Goal: Transaction & Acquisition: Purchase product/service

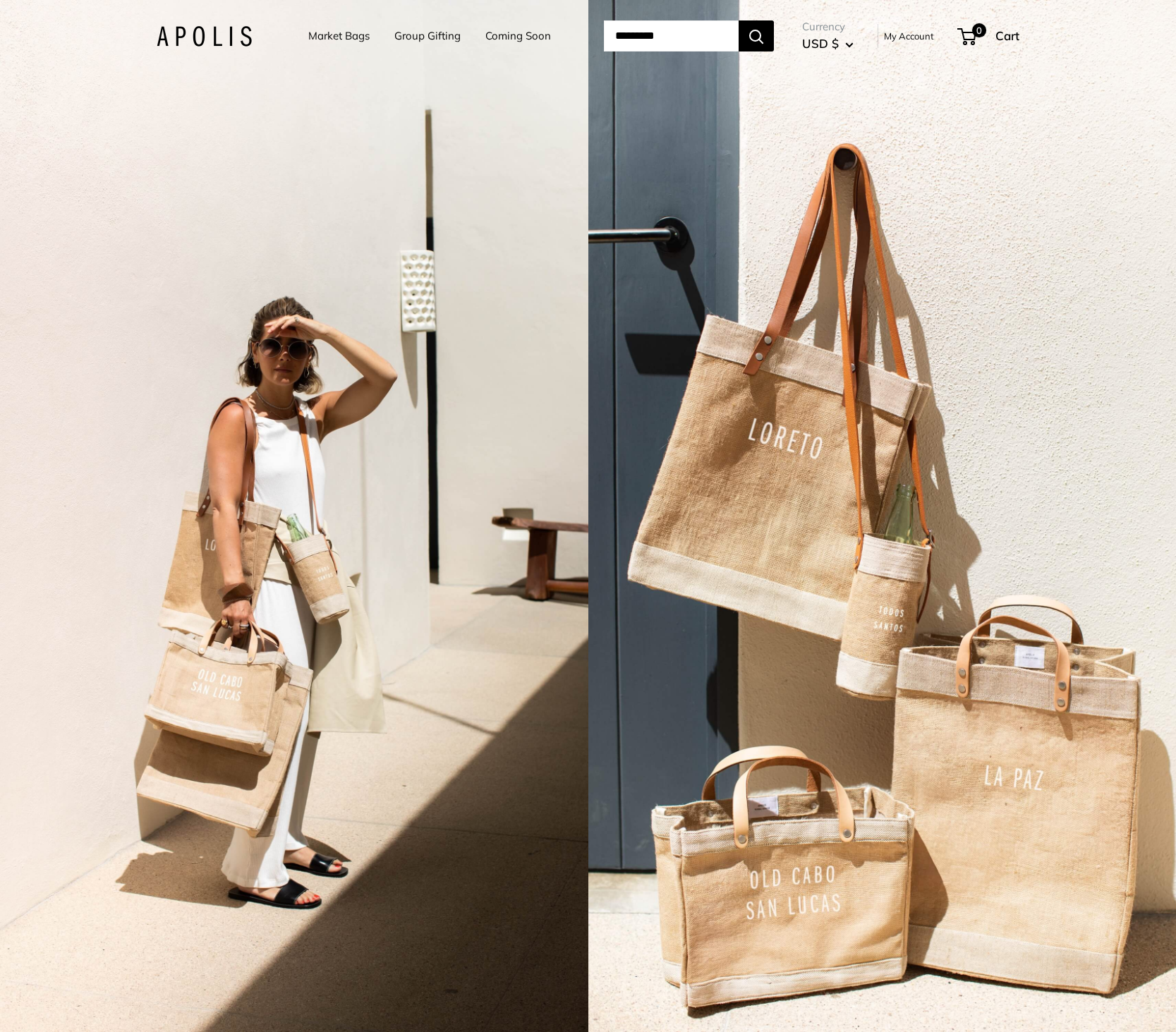
click at [655, 41] on input "Search..." at bounding box center [671, 35] width 135 height 31
click at [330, 29] on link "Market Bags" at bounding box center [338, 35] width 61 height 19
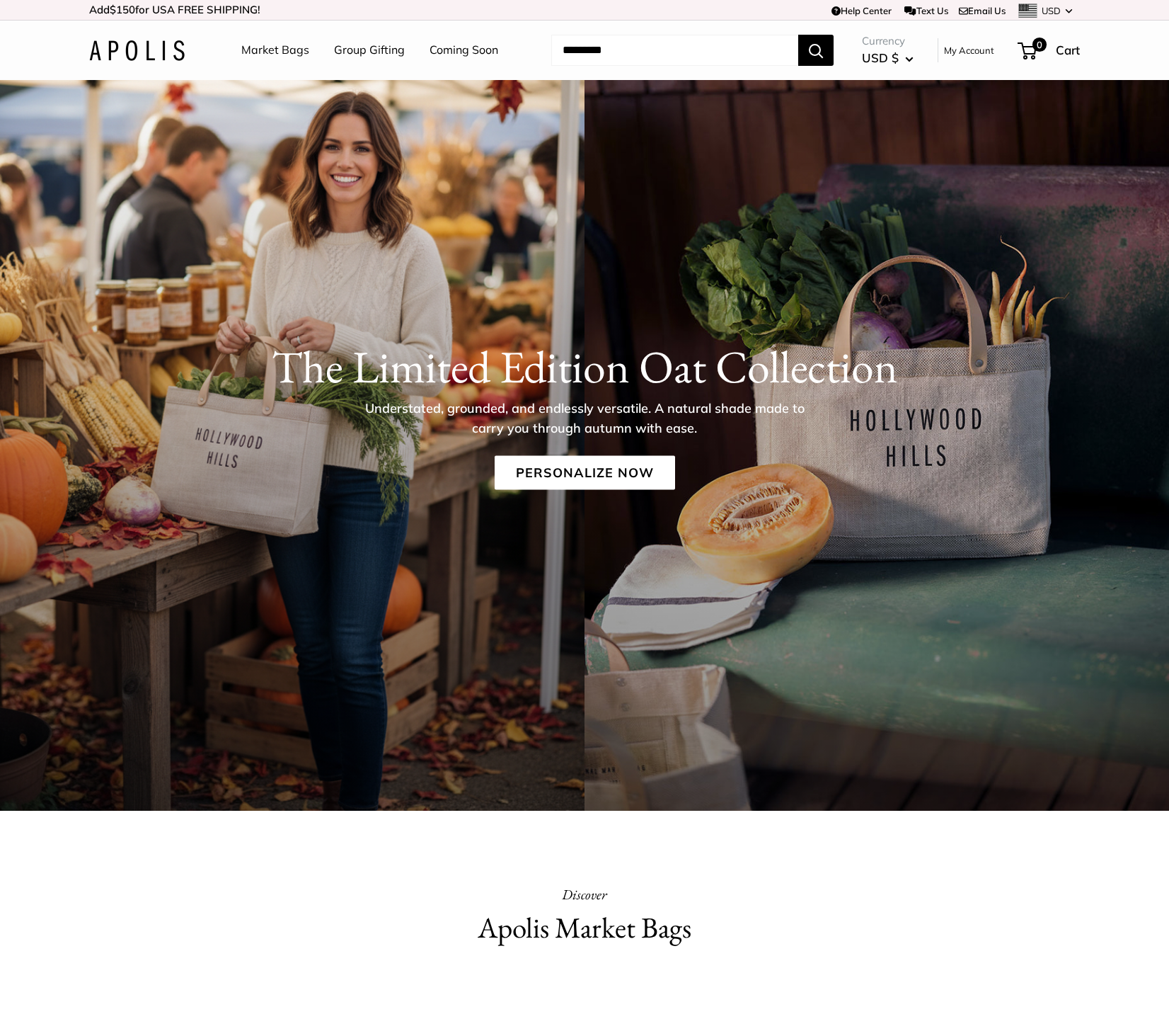
click at [972, 53] on link "My Account" at bounding box center [970, 50] width 51 height 17
click at [300, 49] on link "Market Bags" at bounding box center [275, 50] width 68 height 21
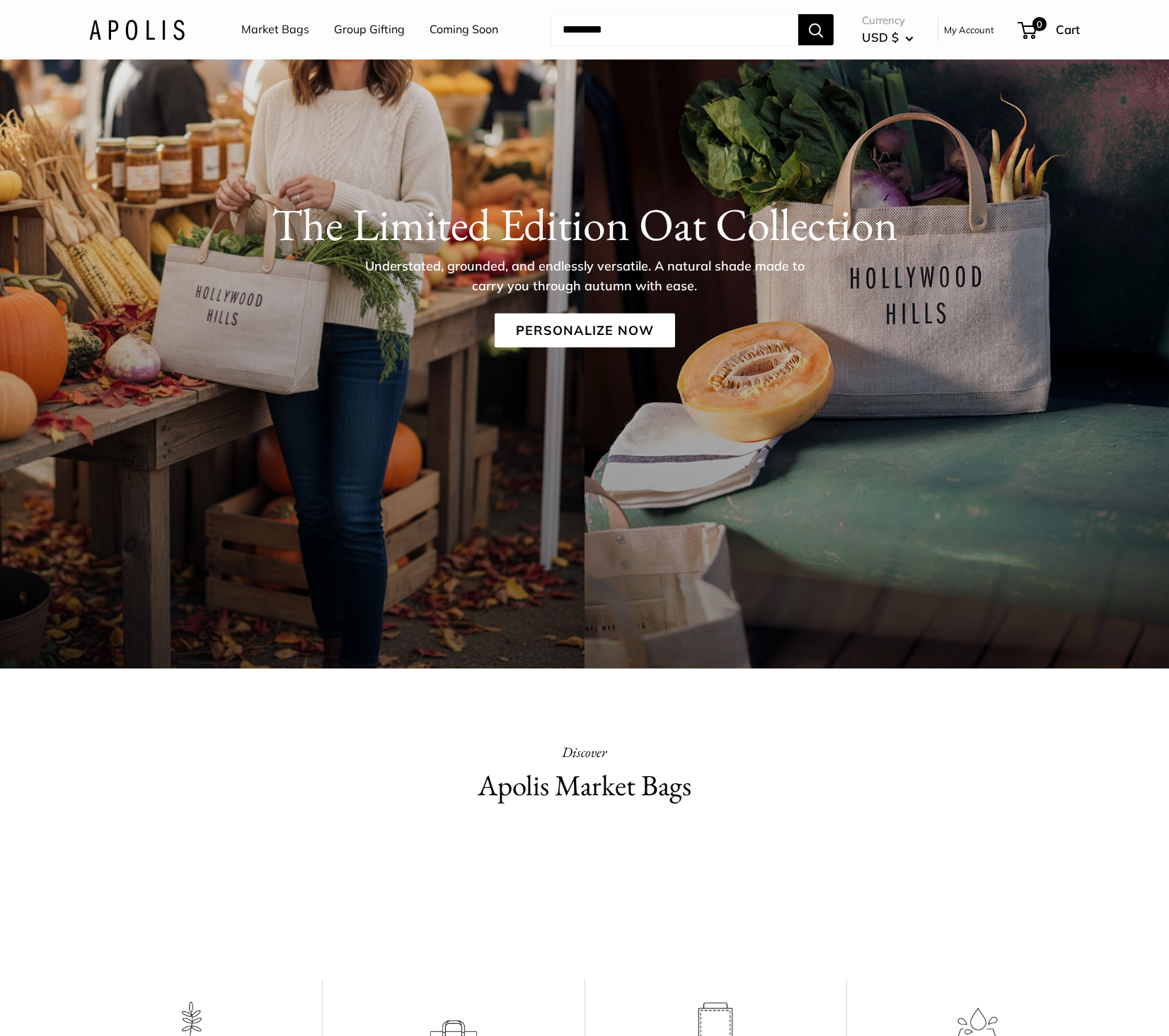
scroll to position [142, 0]
click at [582, 336] on link "Personalize Now" at bounding box center [585, 331] width 181 height 34
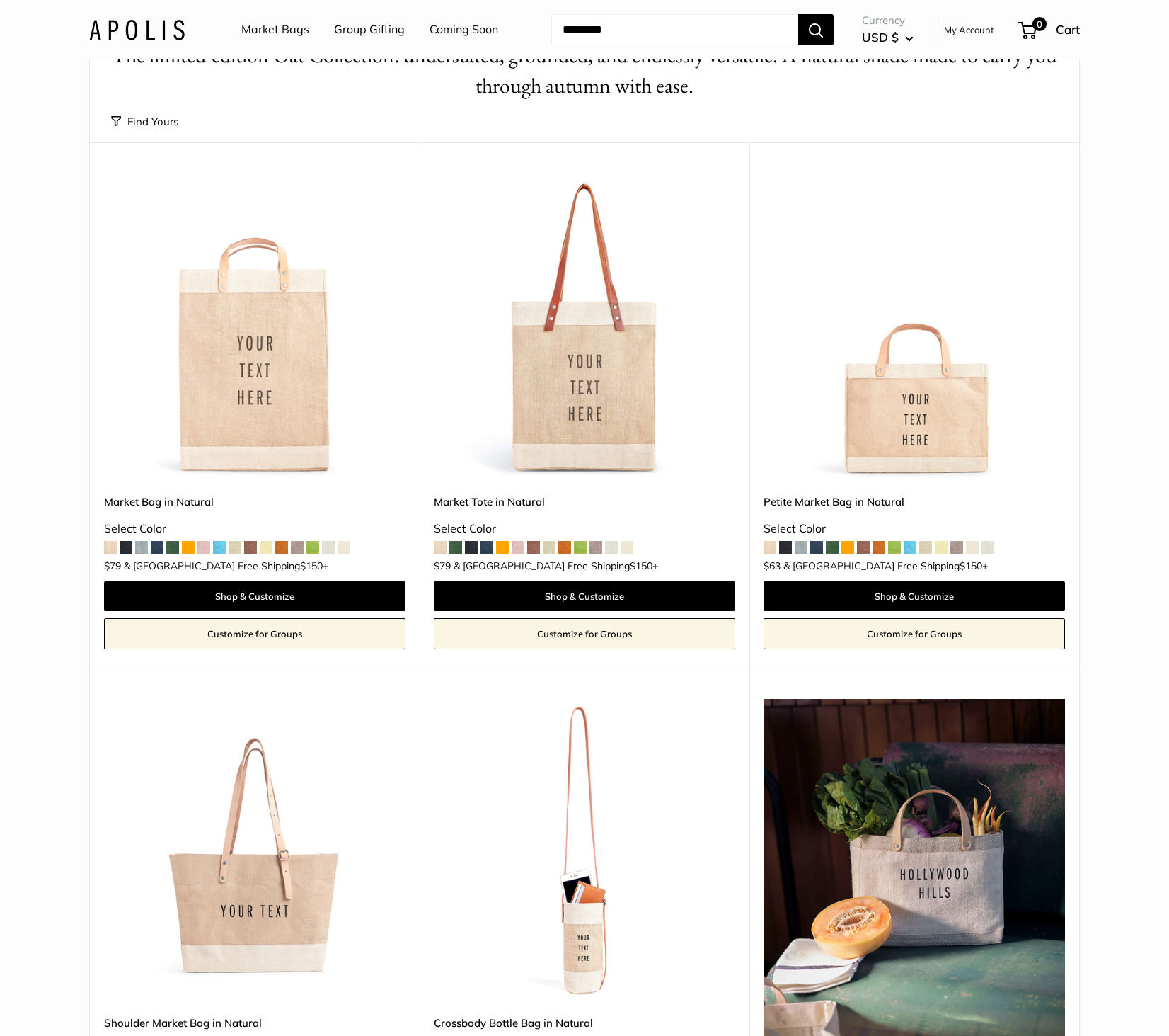
scroll to position [71, 0]
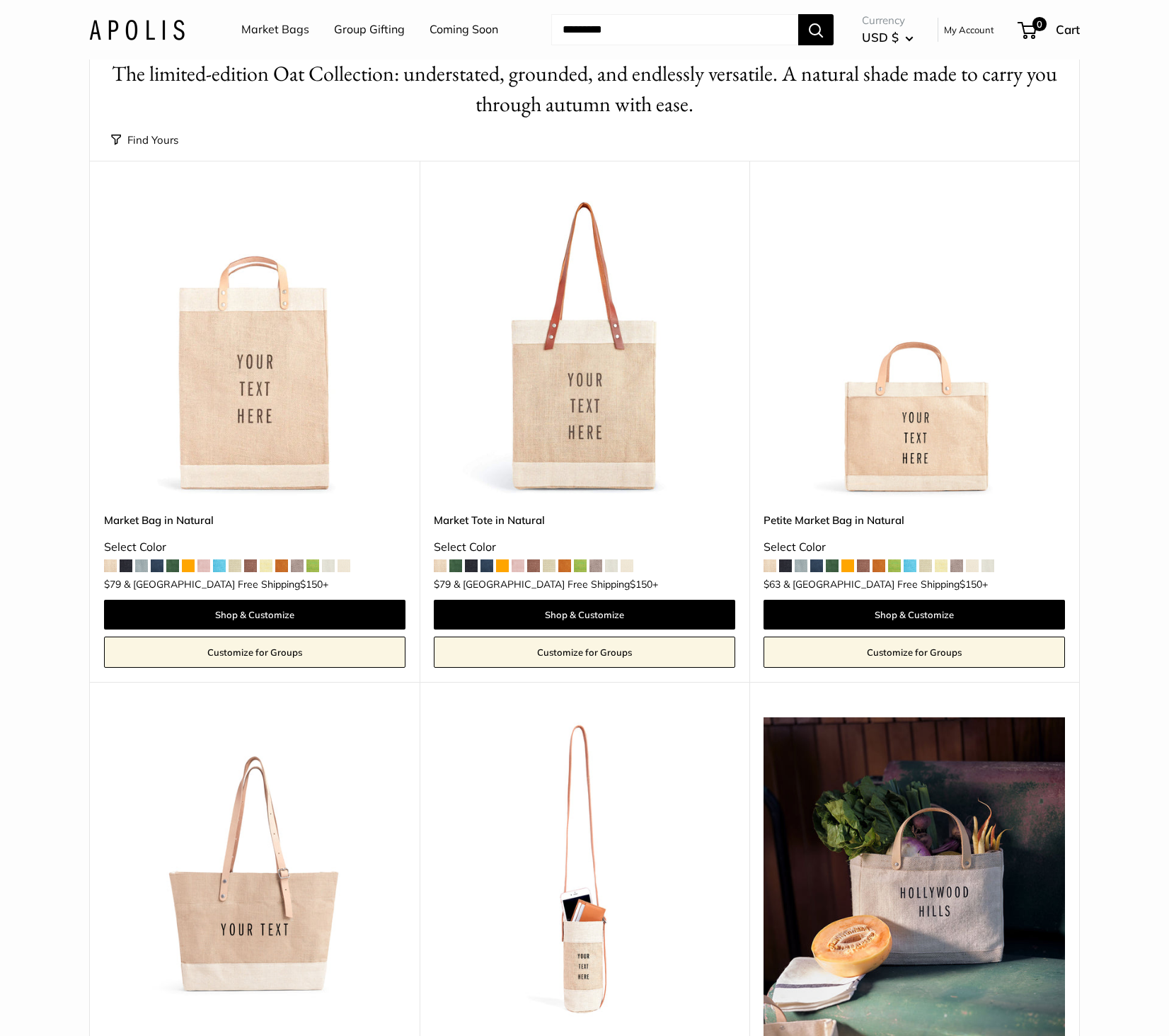
click at [503, 515] on link "Market Tote in Natural" at bounding box center [584, 519] width 301 height 16
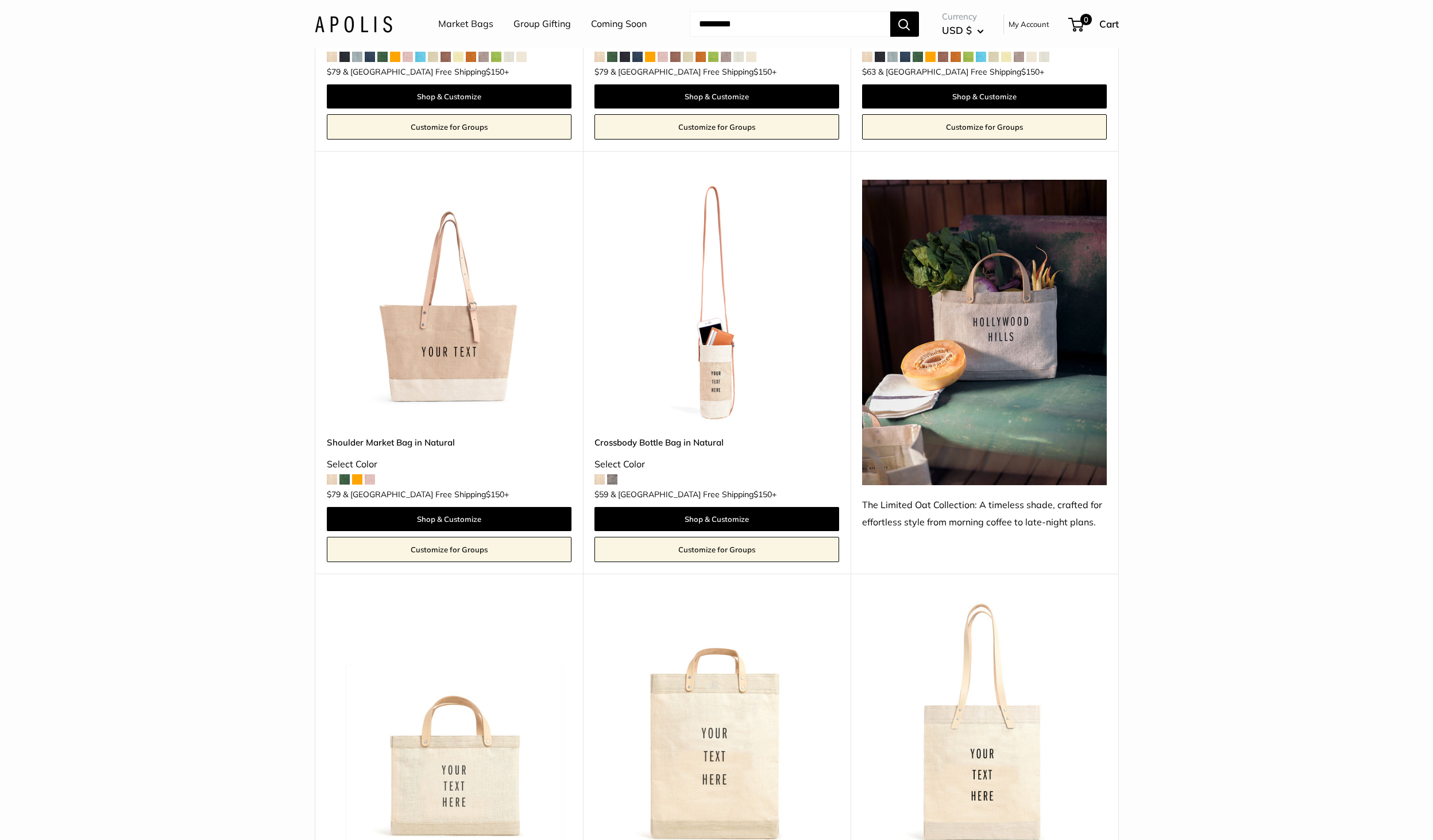
scroll to position [115, 0]
